Goal: Check status: Check status

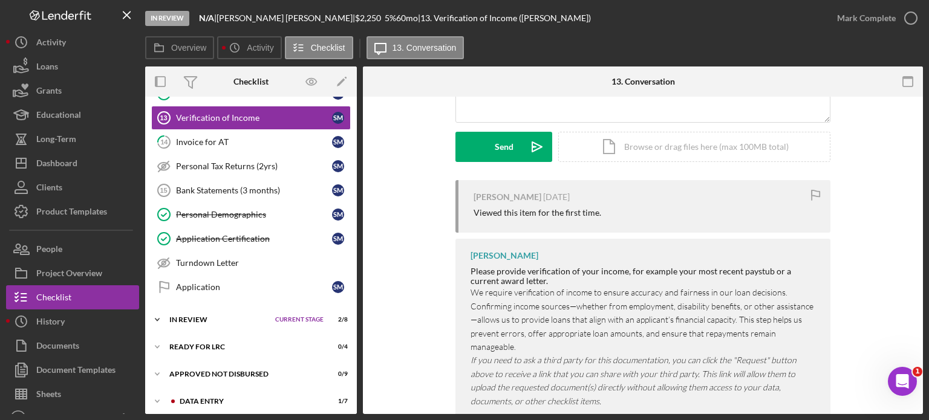
scroll to position [172, 0]
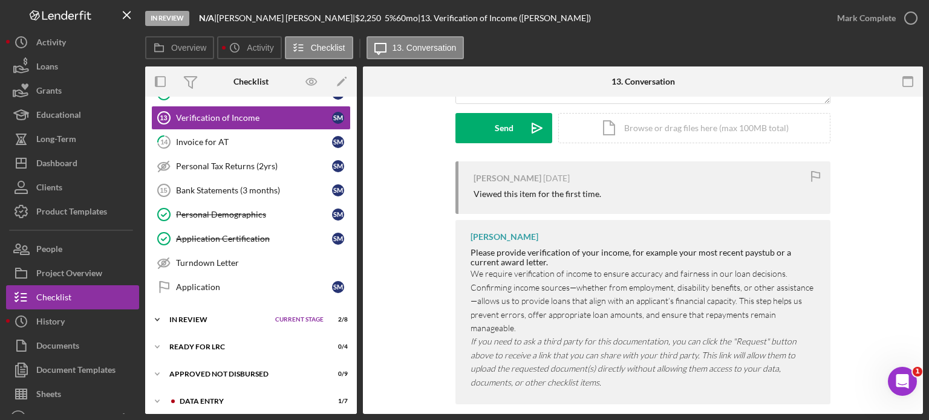
click at [198, 316] on div "In Review" at bounding box center [219, 319] width 100 height 7
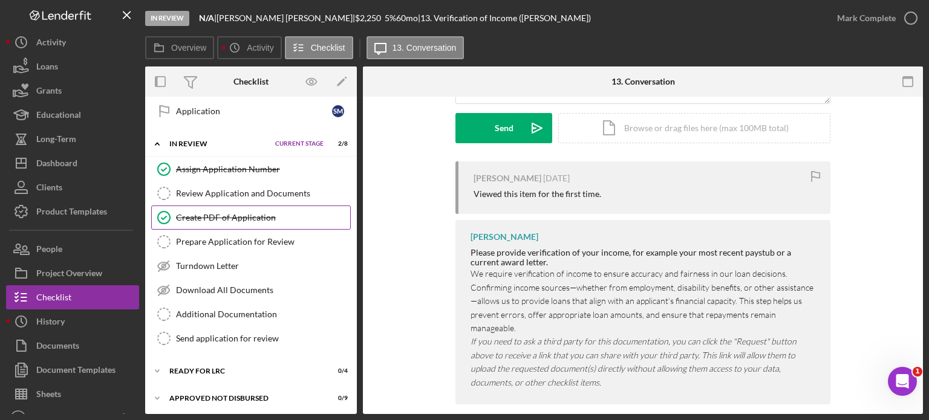
scroll to position [518, 0]
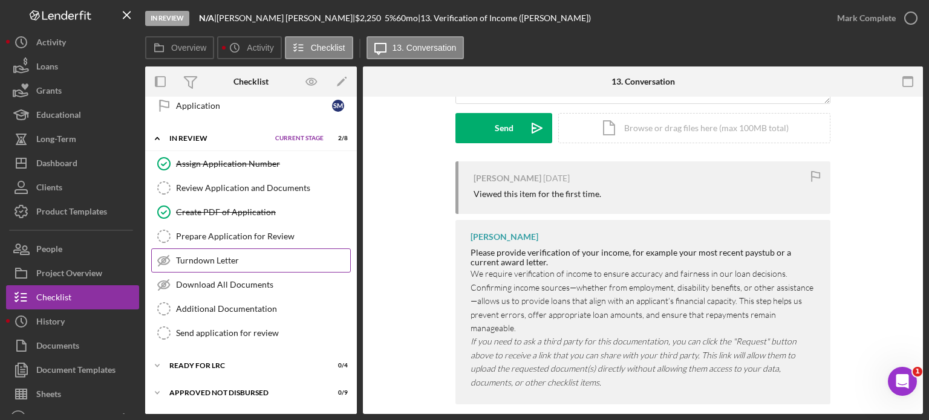
click at [220, 256] on div "Turndown Letter" at bounding box center [263, 261] width 174 height 10
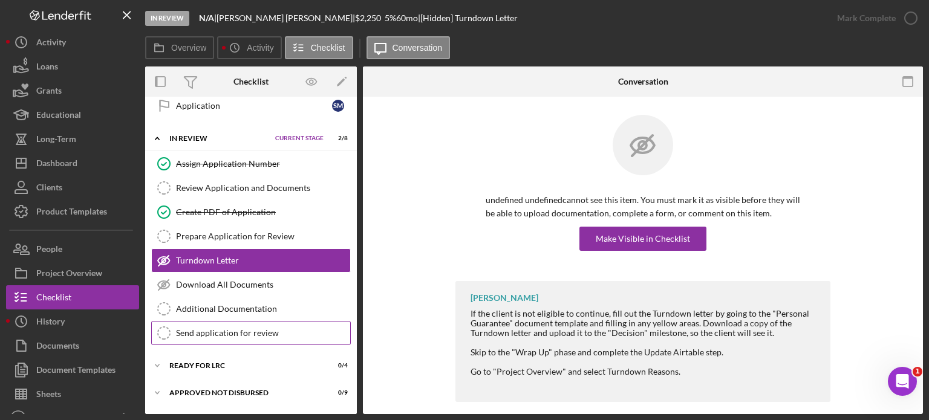
scroll to position [535, 0]
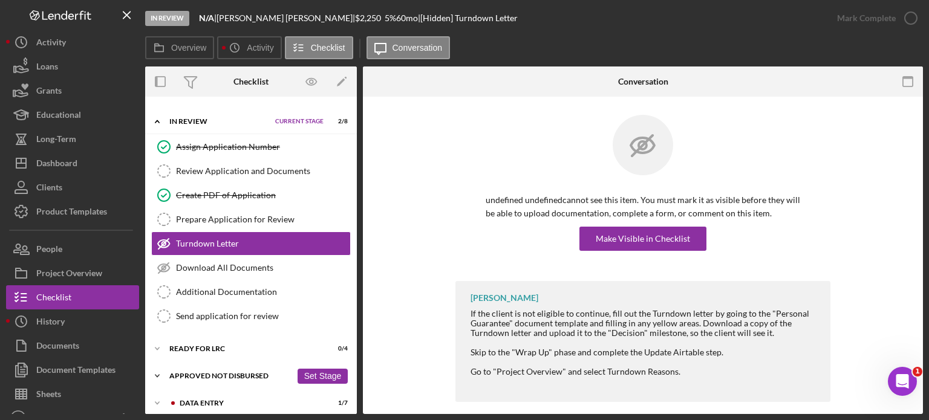
click at [223, 373] on div "Approved Not Disbursed" at bounding box center [230, 376] width 122 height 7
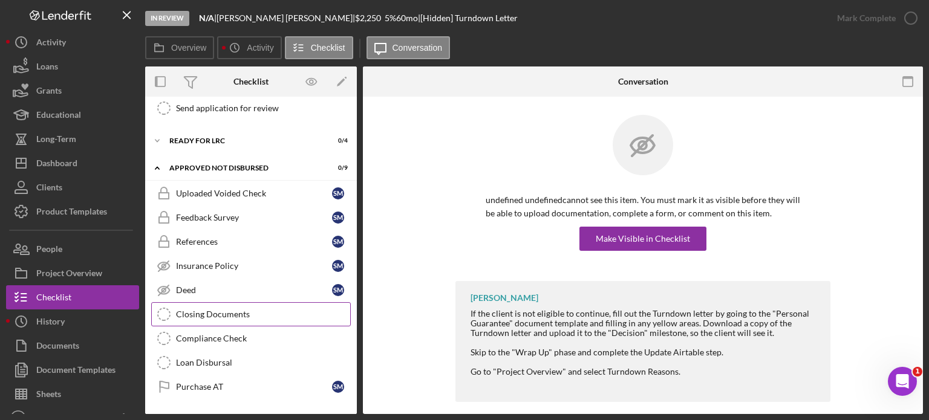
scroll to position [757, 0]
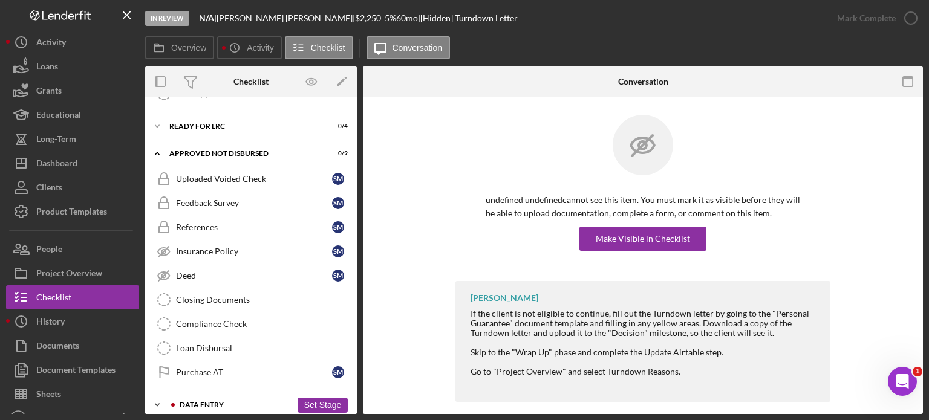
click at [226, 402] on div "Data Entry" at bounding box center [236, 405] width 112 height 7
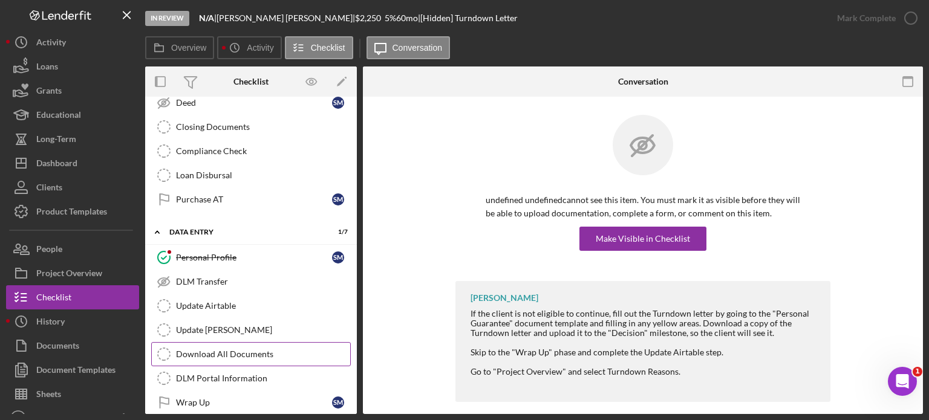
scroll to position [932, 0]
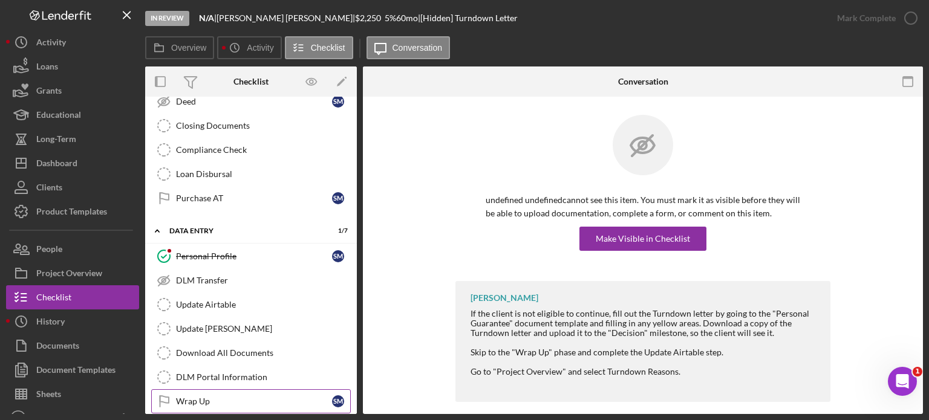
click at [216, 390] on link "Wrap Up Wrap Up S M" at bounding box center [251, 402] width 200 height 24
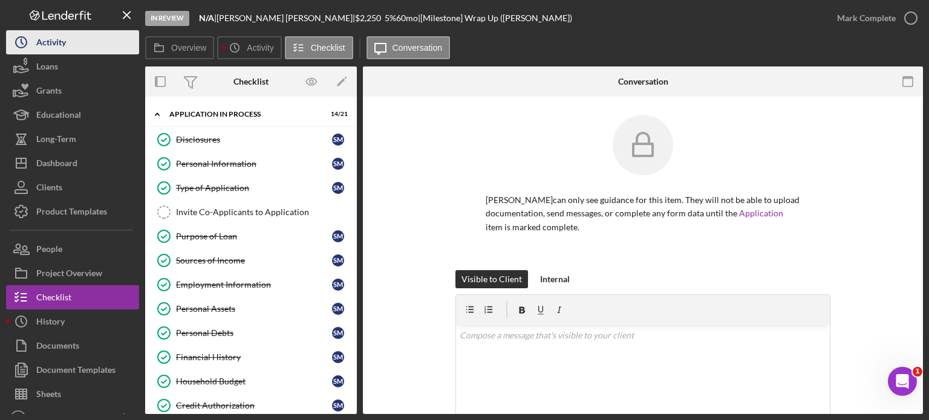
click at [40, 45] on div "Activity" at bounding box center [51, 43] width 30 height 27
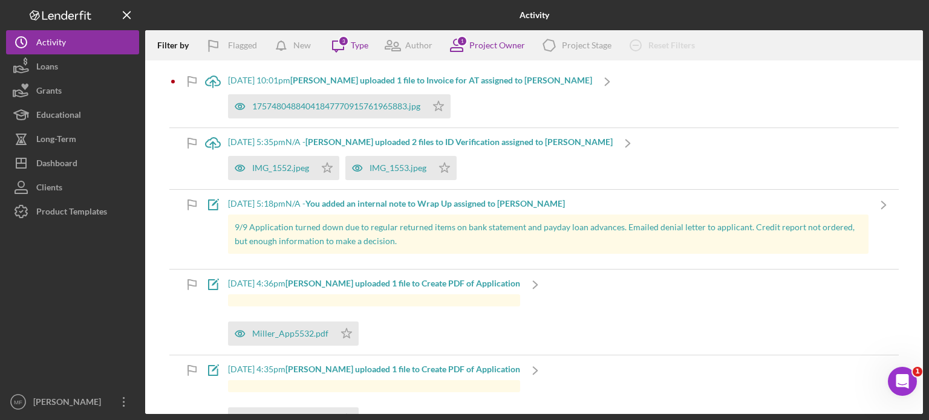
click at [531, 142] on b "[PERSON_NAME] uploaded 2 files to ID Verification assigned to [PERSON_NAME]" at bounding box center [458, 142] width 307 height 10
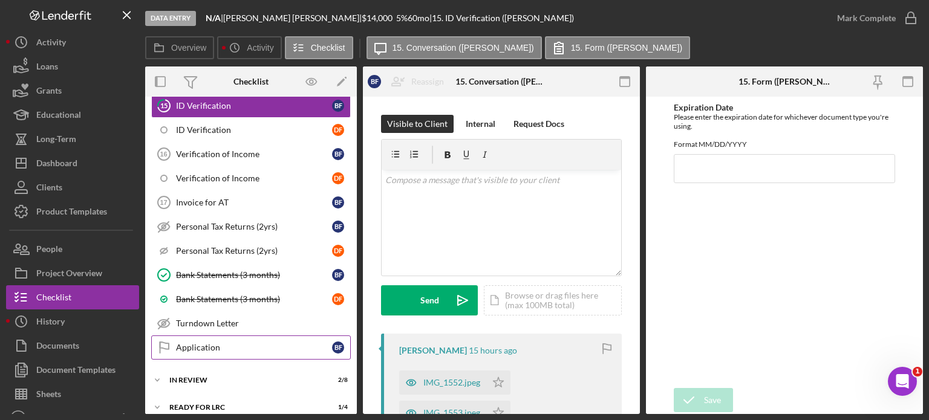
scroll to position [722, 0]
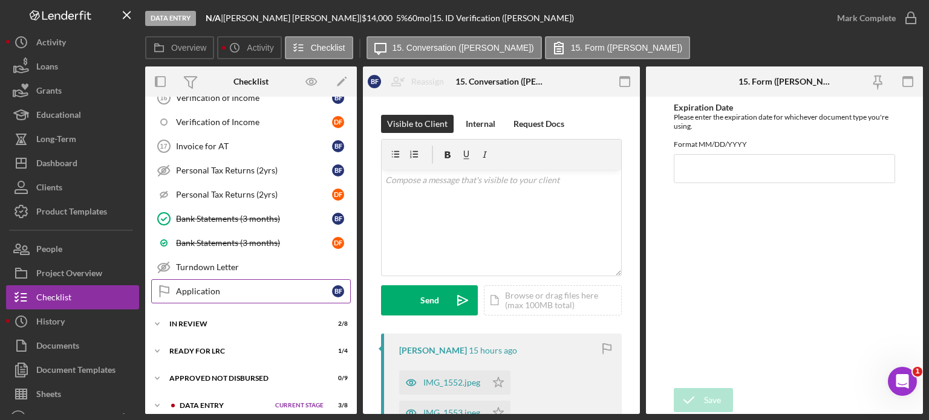
click at [215, 287] on div "Application" at bounding box center [254, 292] width 156 height 10
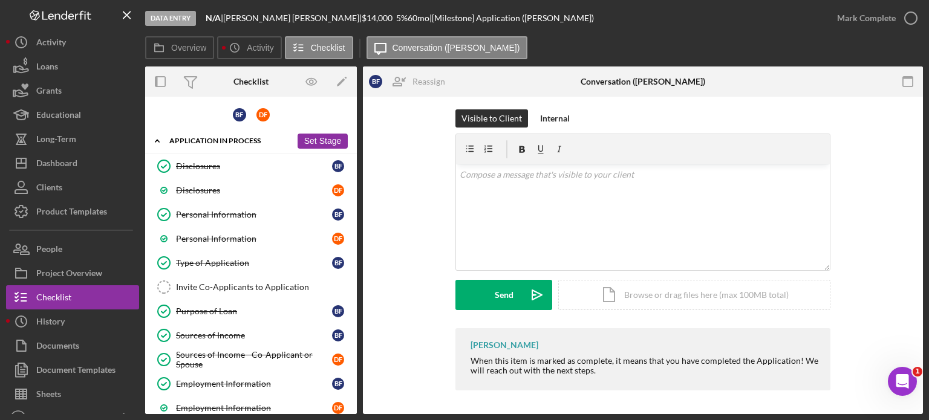
click at [258, 142] on div "Application In Process" at bounding box center [230, 140] width 122 height 7
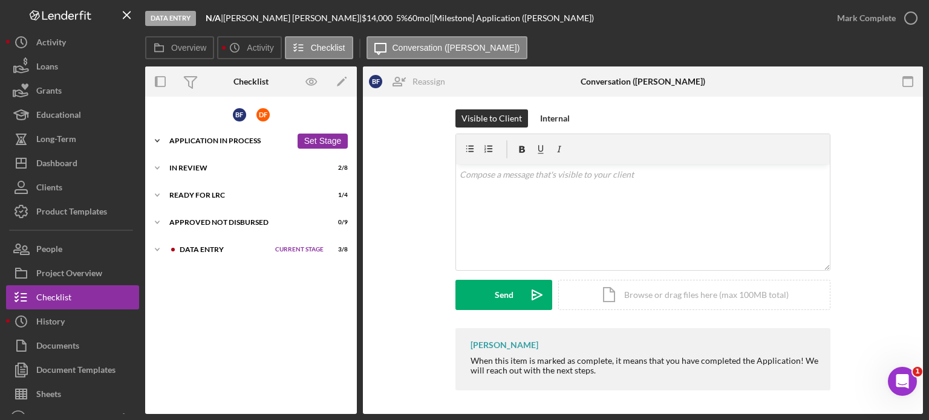
click at [244, 142] on div "Application In Process" at bounding box center [230, 140] width 122 height 7
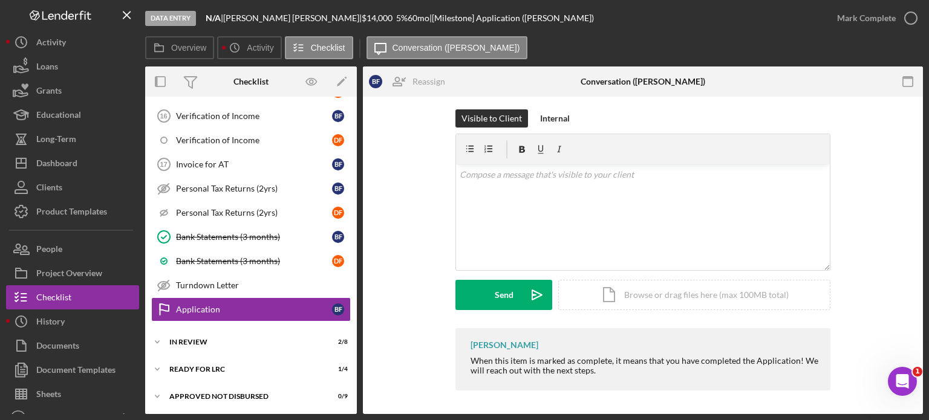
scroll to position [722, 0]
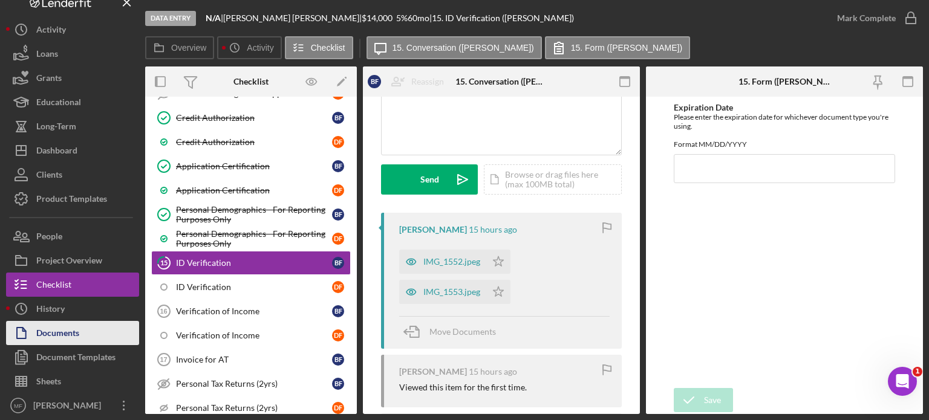
scroll to position [16, 0]
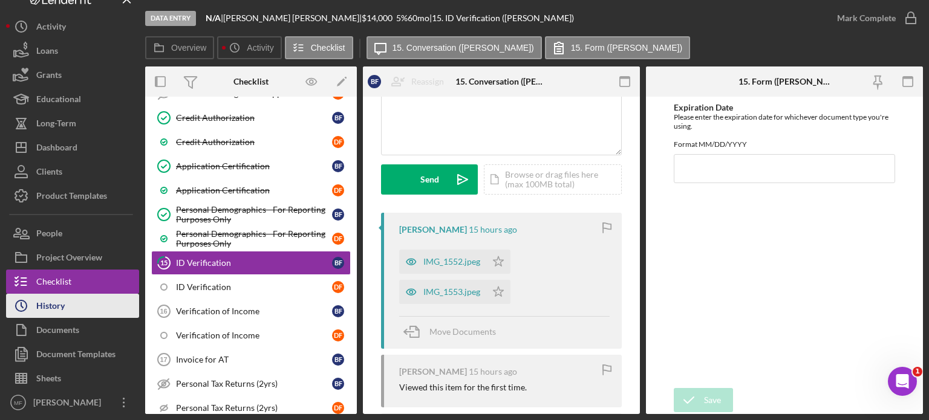
click at [41, 298] on div "History" at bounding box center [50, 307] width 28 height 27
